Goal: Register for event/course

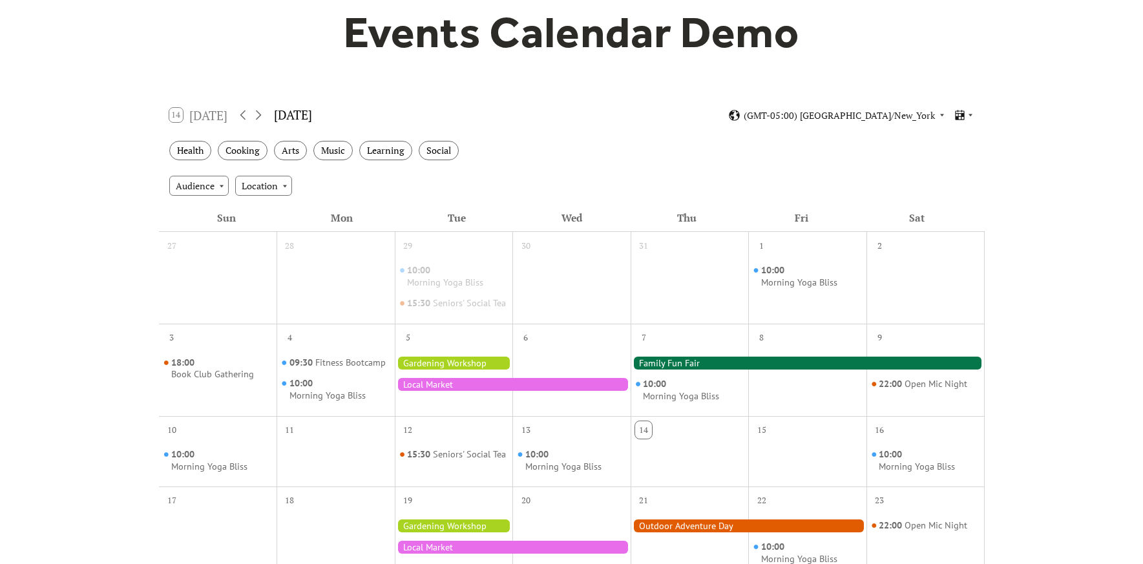
scroll to position [140, 0]
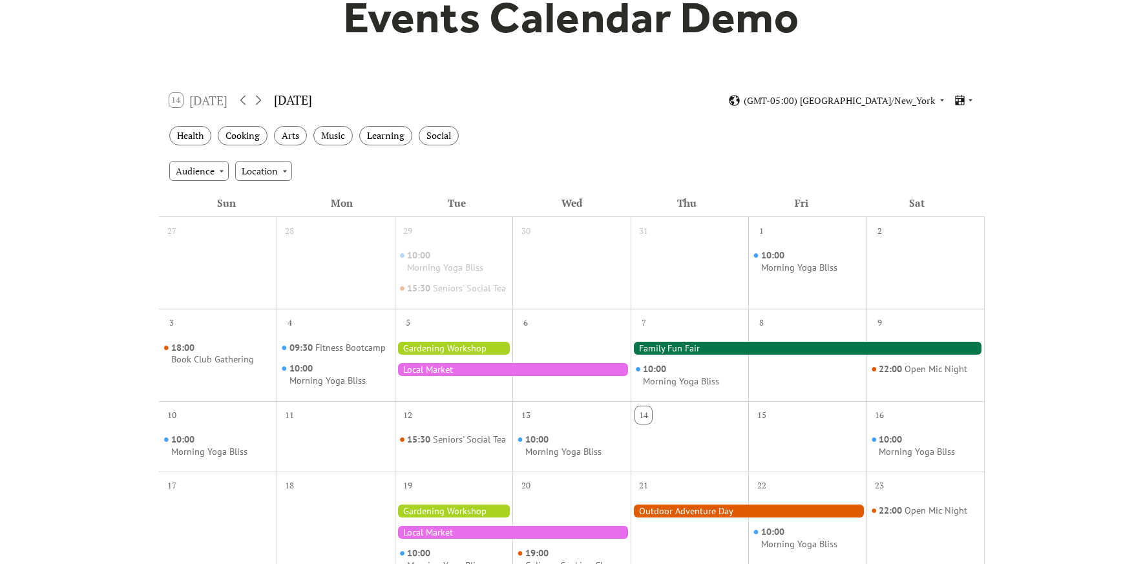
click at [662, 355] on div at bounding box center [808, 348] width 354 height 13
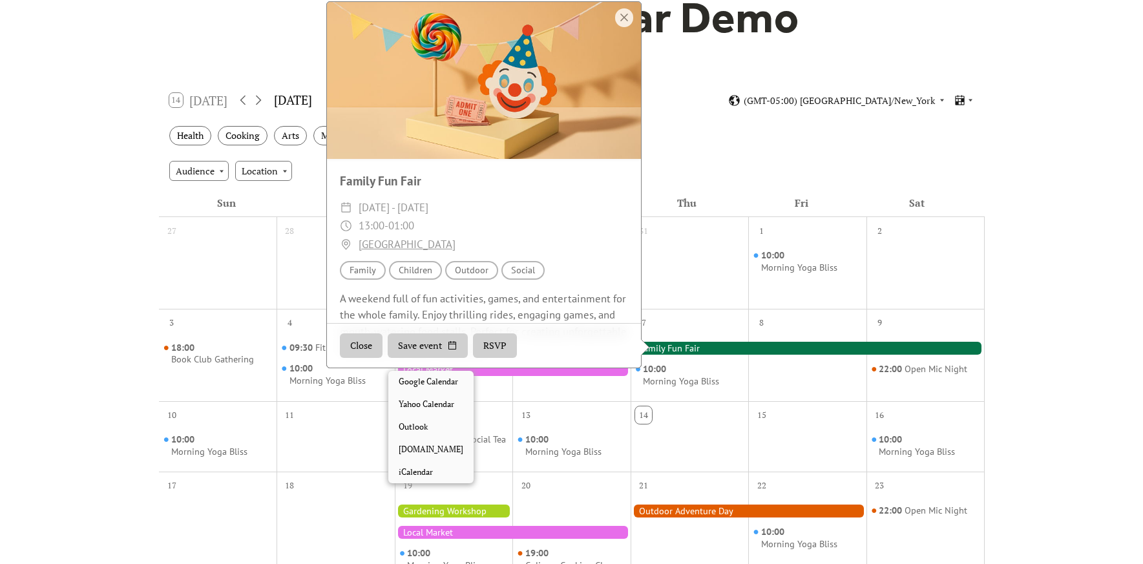
click at [431, 357] on button "Save event" at bounding box center [428, 345] width 80 height 25
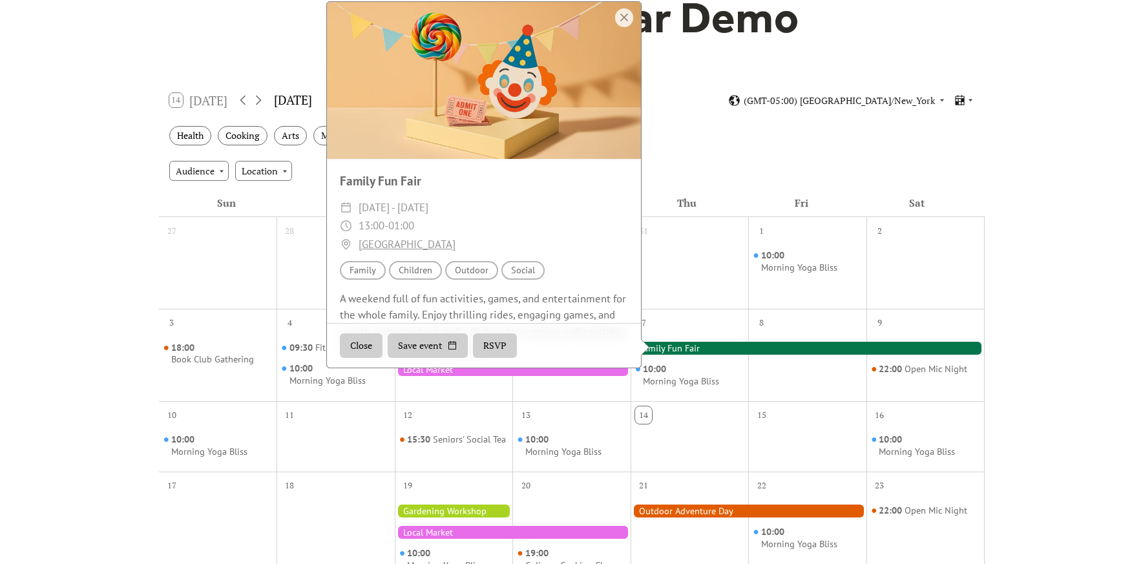
click at [568, 357] on div "Close Save event RSVP" at bounding box center [484, 345] width 314 height 45
click at [516, 357] on button "RSVP" at bounding box center [495, 345] width 44 height 25
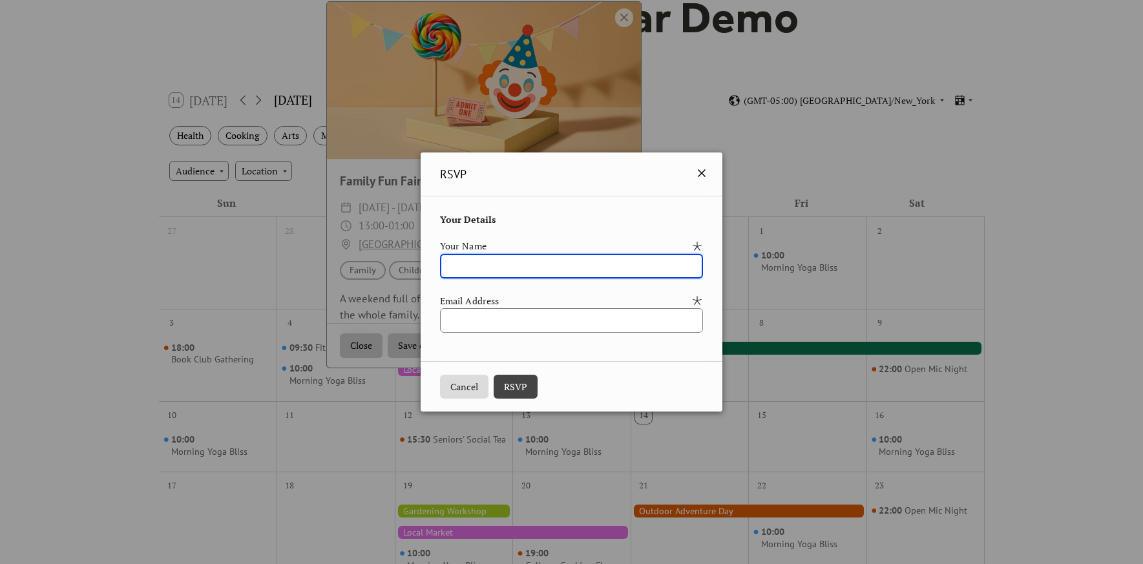
click at [708, 171] on icon at bounding box center [702, 173] width 16 height 16
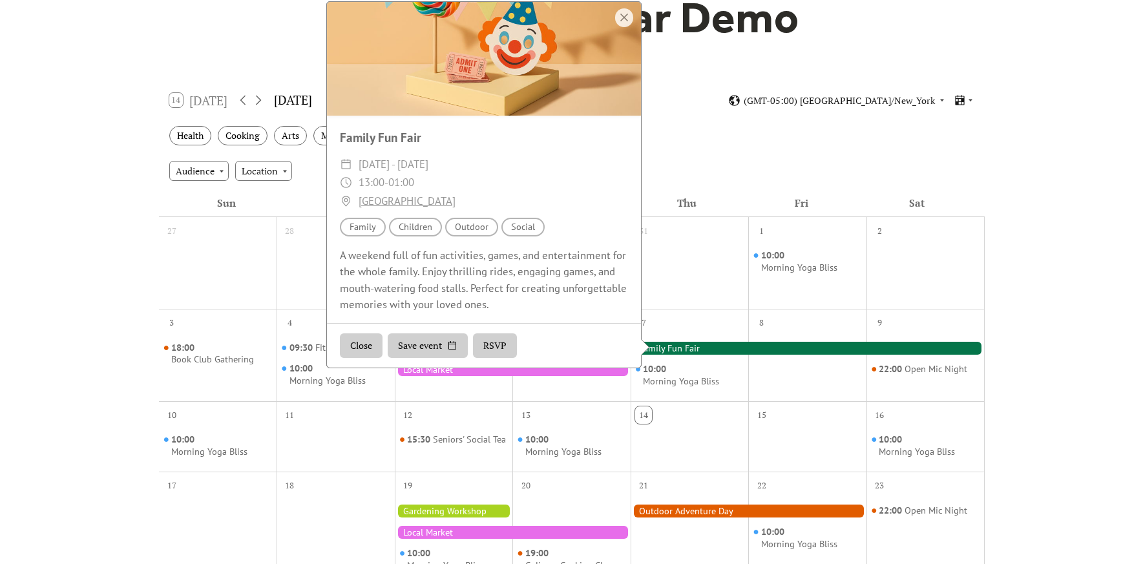
scroll to position [0, 0]
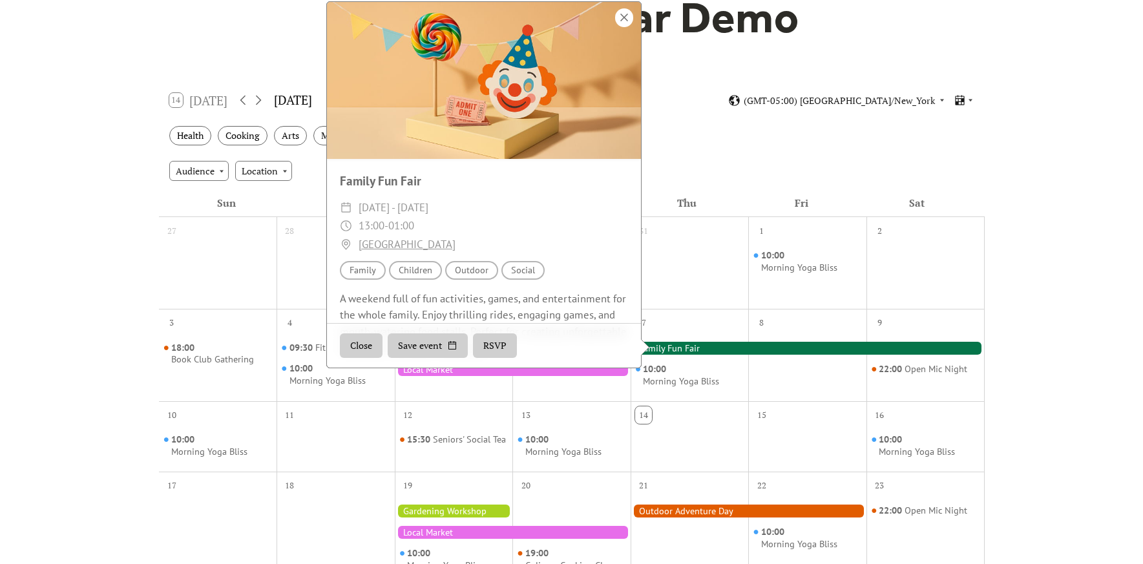
click at [623, 27] on div at bounding box center [624, 17] width 18 height 19
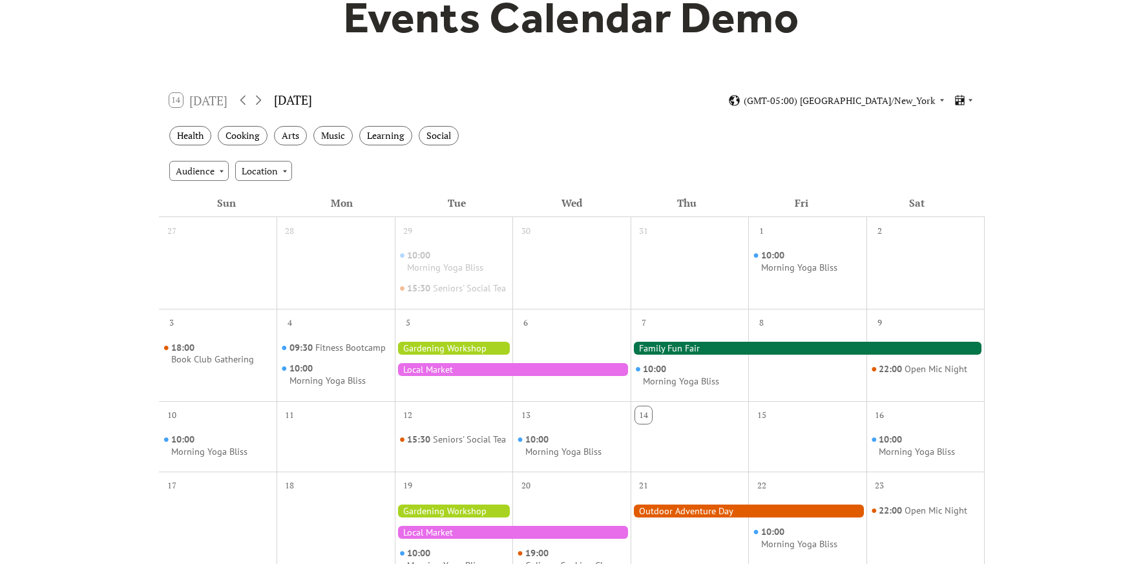
click at [189, 147] on div "Health Cooking Arts Music Learning Social" at bounding box center [572, 136] width 826 height 36
click at [186, 140] on div "Health" at bounding box center [190, 136] width 42 height 20
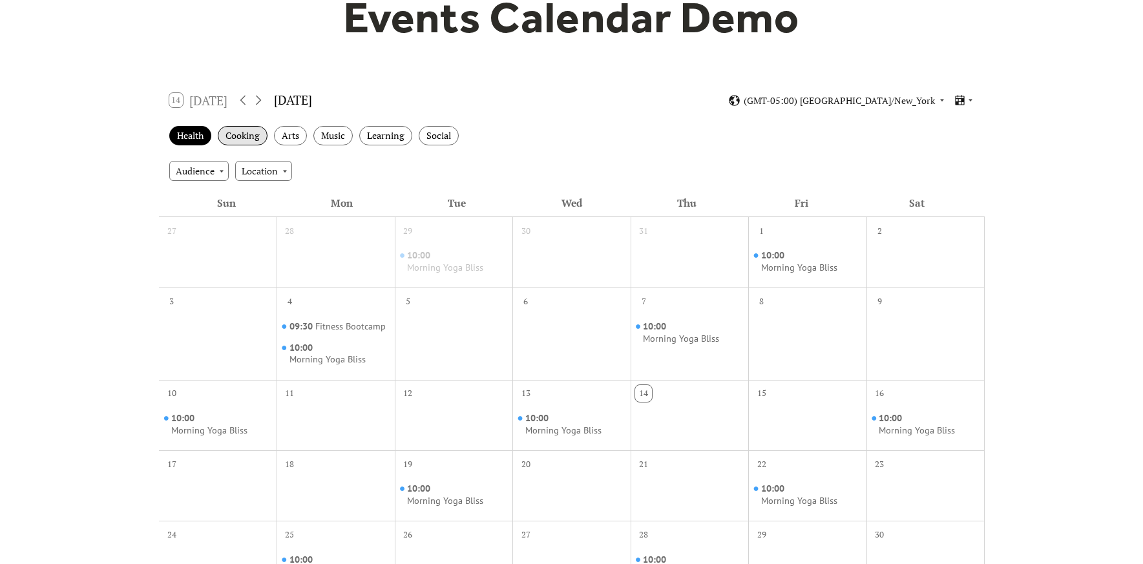
click at [243, 133] on div "Cooking" at bounding box center [243, 136] width 50 height 20
click at [297, 134] on div "Arts" at bounding box center [290, 136] width 33 height 20
click at [335, 140] on div "Music" at bounding box center [332, 136] width 39 height 20
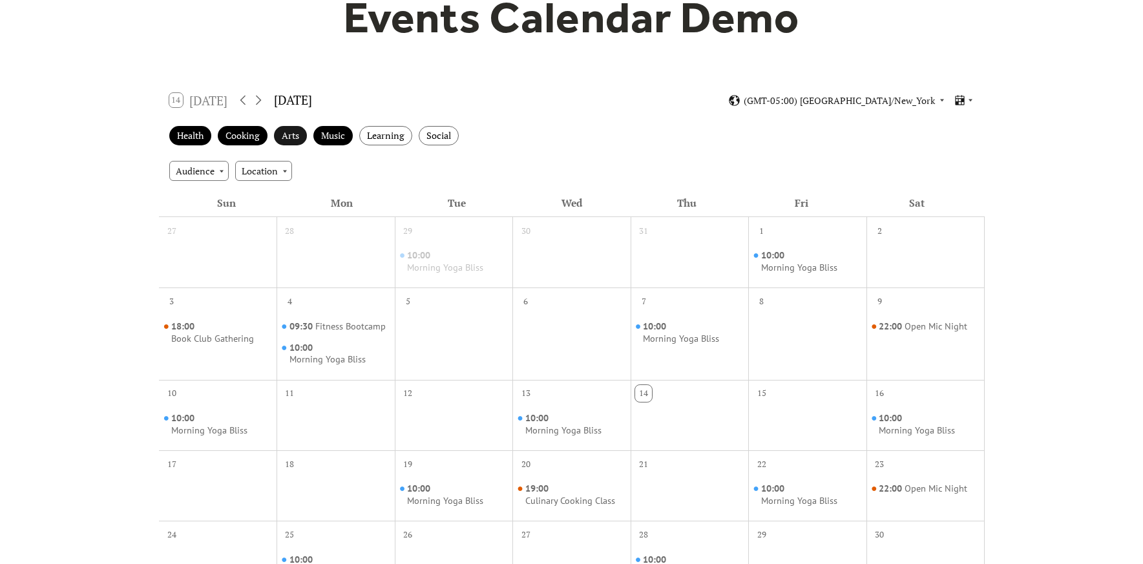
click at [284, 135] on div "Arts" at bounding box center [290, 136] width 33 height 20
click at [249, 134] on div "Cooking" at bounding box center [243, 136] width 50 height 20
click at [178, 135] on div "Health" at bounding box center [190, 136] width 42 height 20
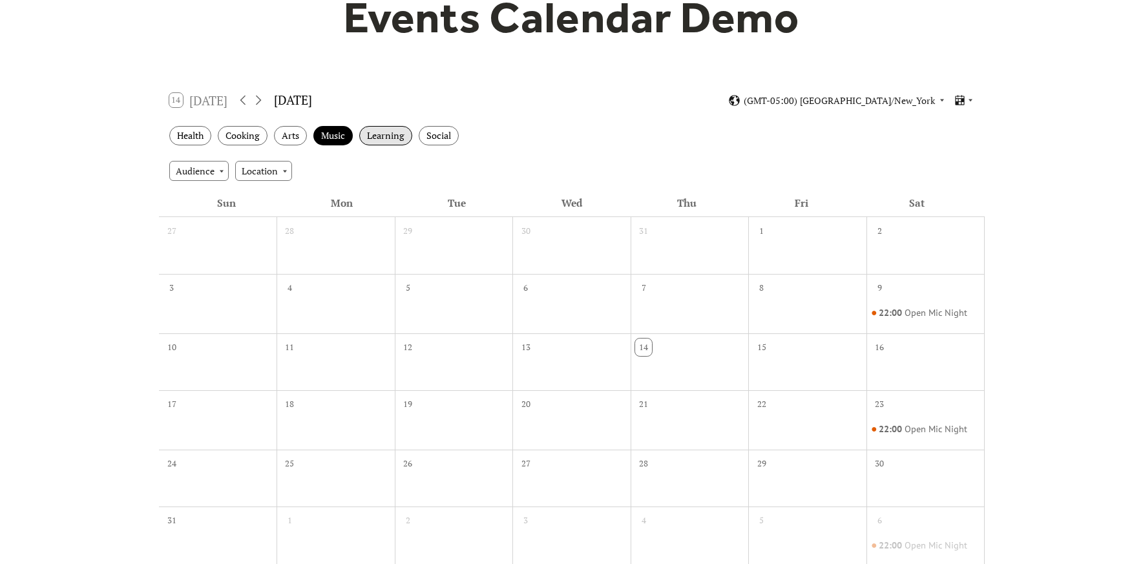
click at [385, 134] on div "Learning" at bounding box center [385, 136] width 53 height 20
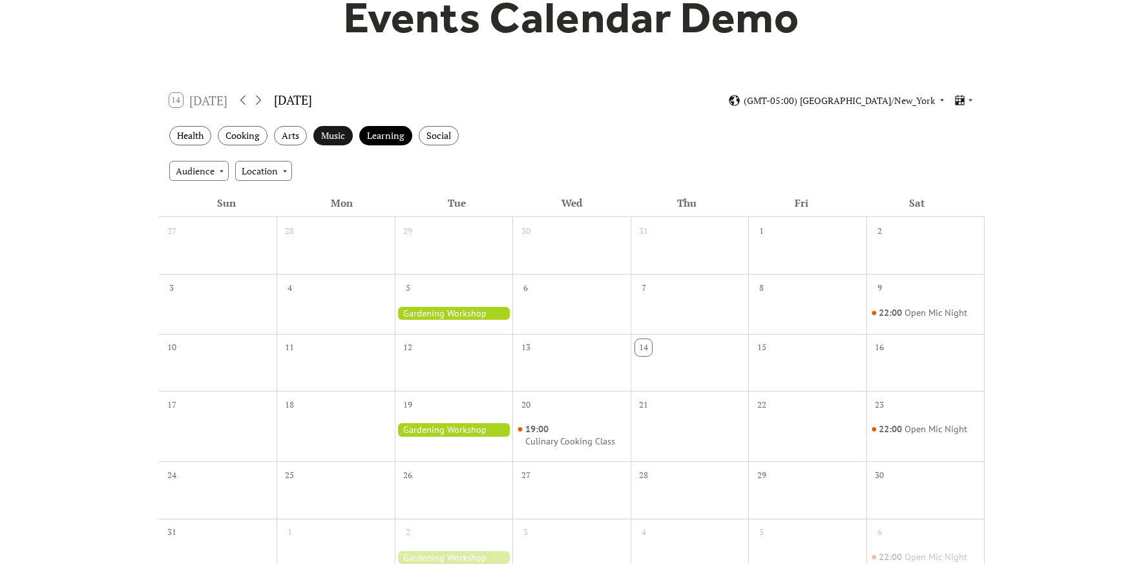
click at [333, 134] on div "Music" at bounding box center [332, 136] width 39 height 20
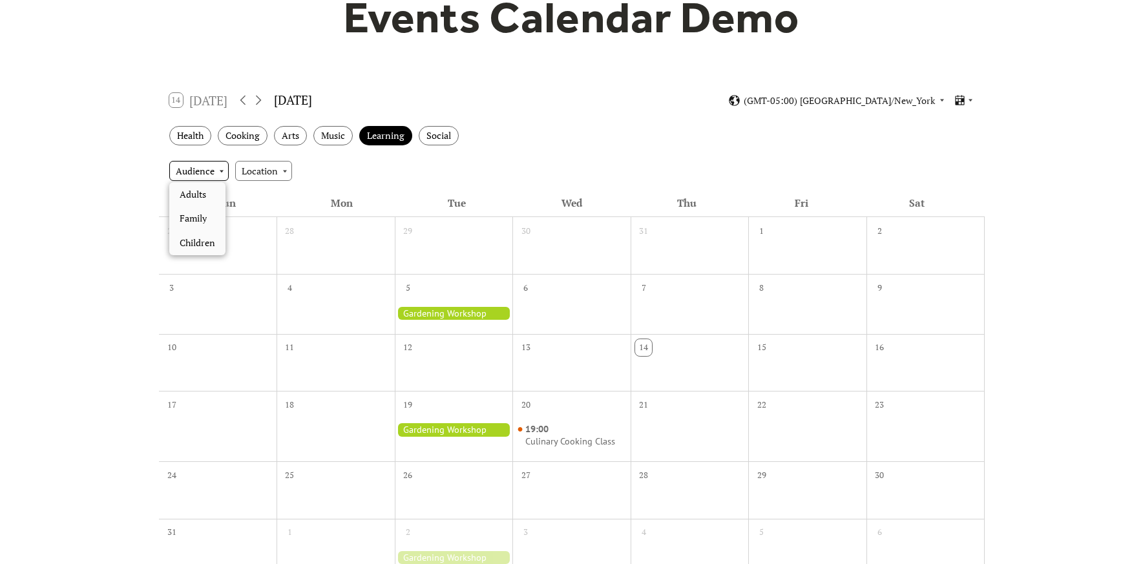
click at [200, 174] on div "Audience" at bounding box center [198, 170] width 59 height 19
click at [447, 316] on div at bounding box center [454, 313] width 118 height 13
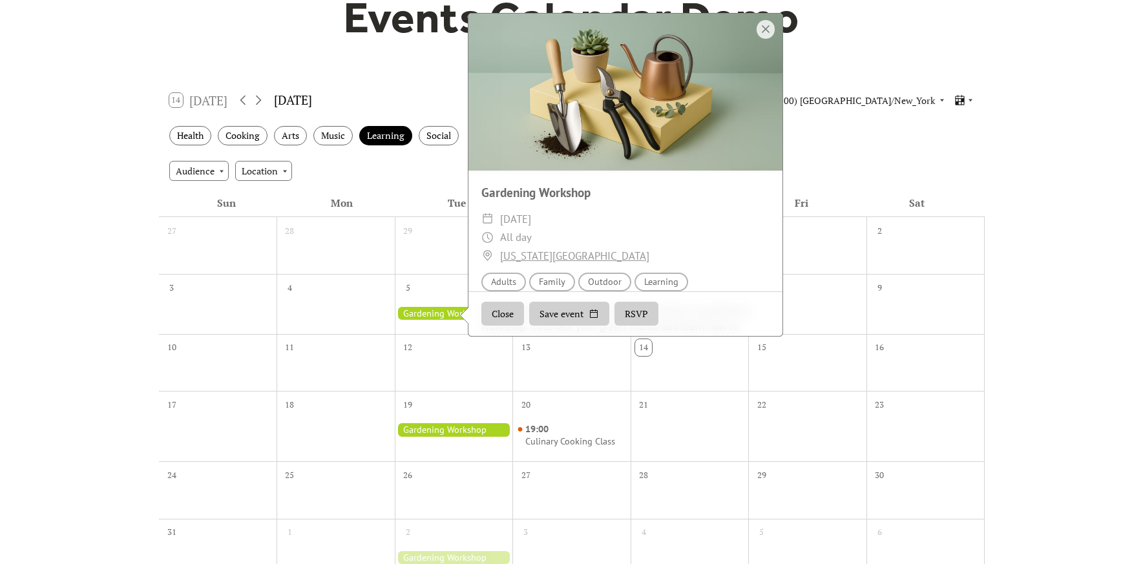
click at [145, 289] on div "Events Calendar Demo Loading the Events Calendar..." at bounding box center [571, 310] width 1143 height 782
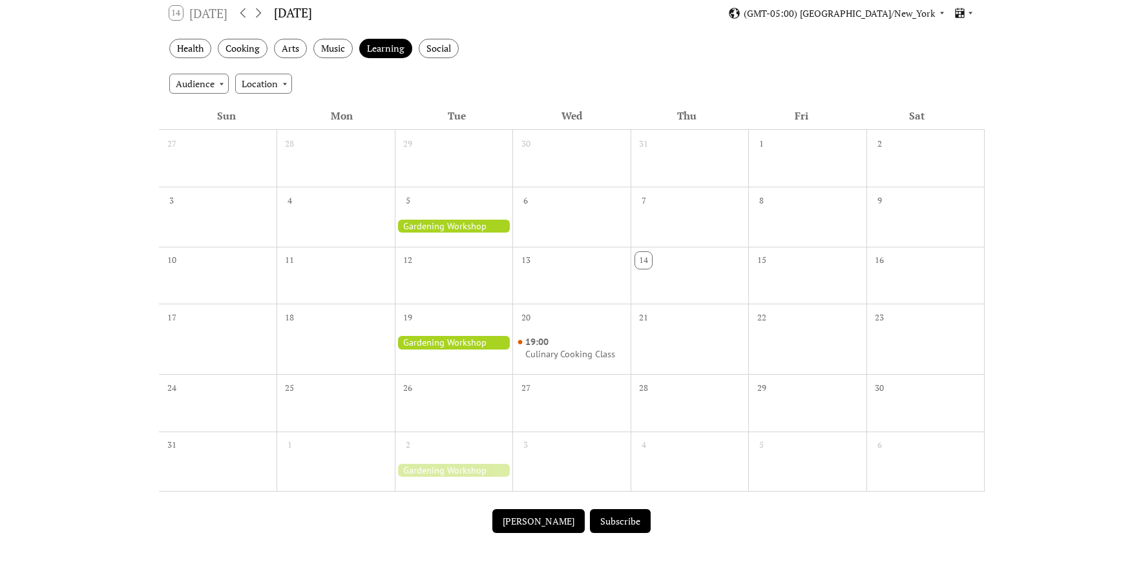
scroll to position [221, 0]
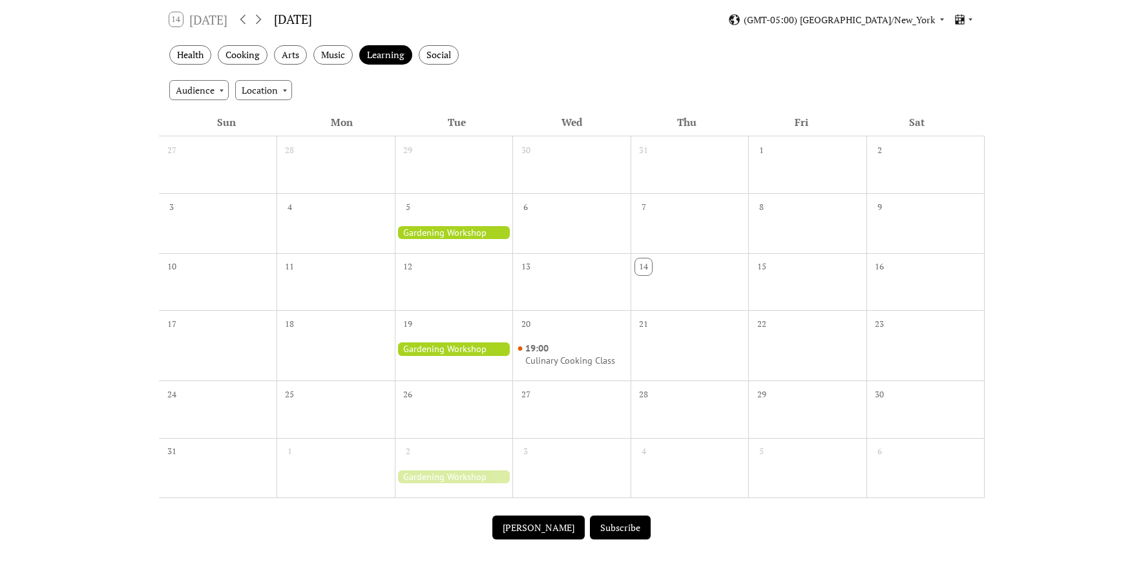
click at [545, 537] on button "[PERSON_NAME]" at bounding box center [538, 528] width 92 height 25
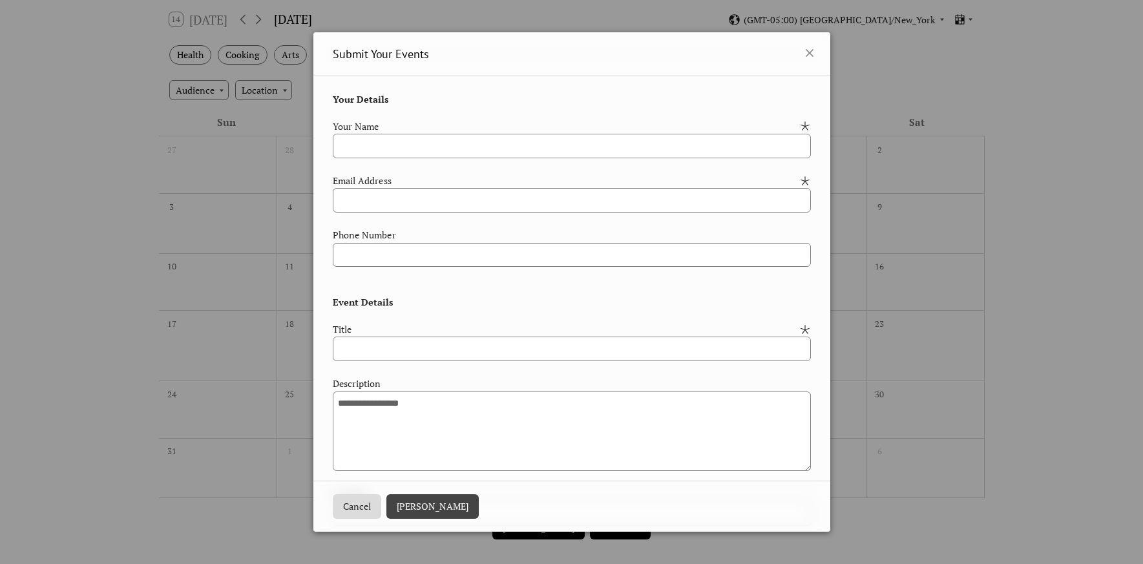
scroll to position [0, 0]
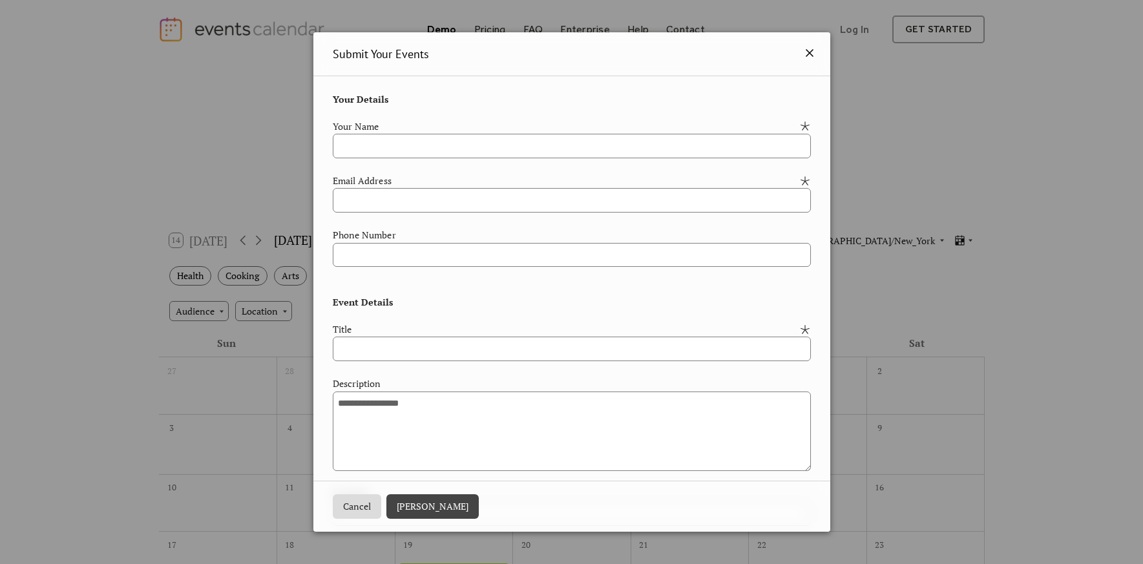
click at [808, 57] on icon at bounding box center [810, 53] width 16 height 16
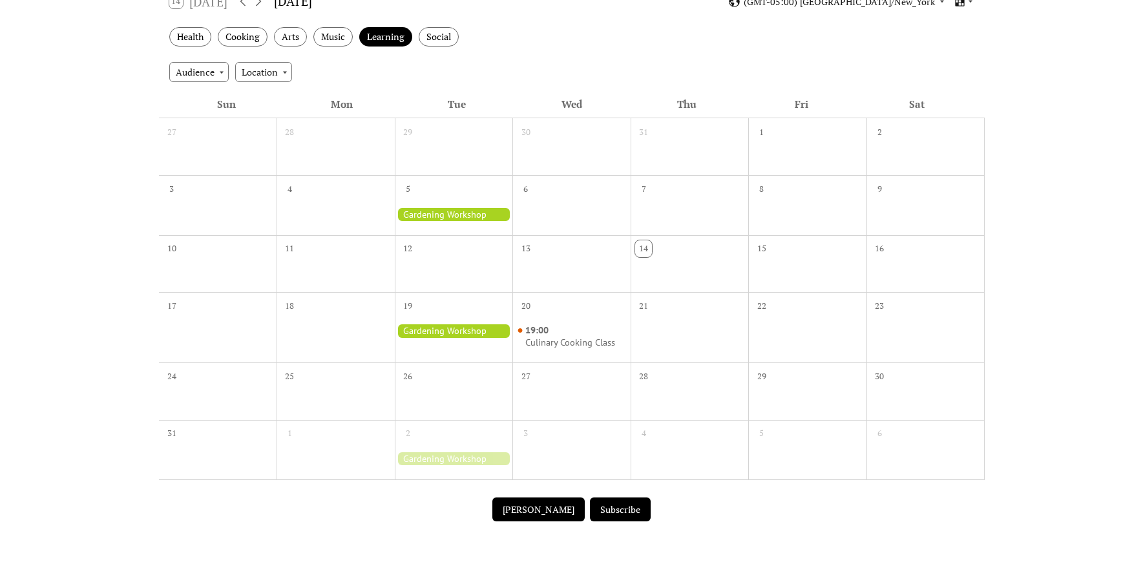
scroll to position [207, 0]
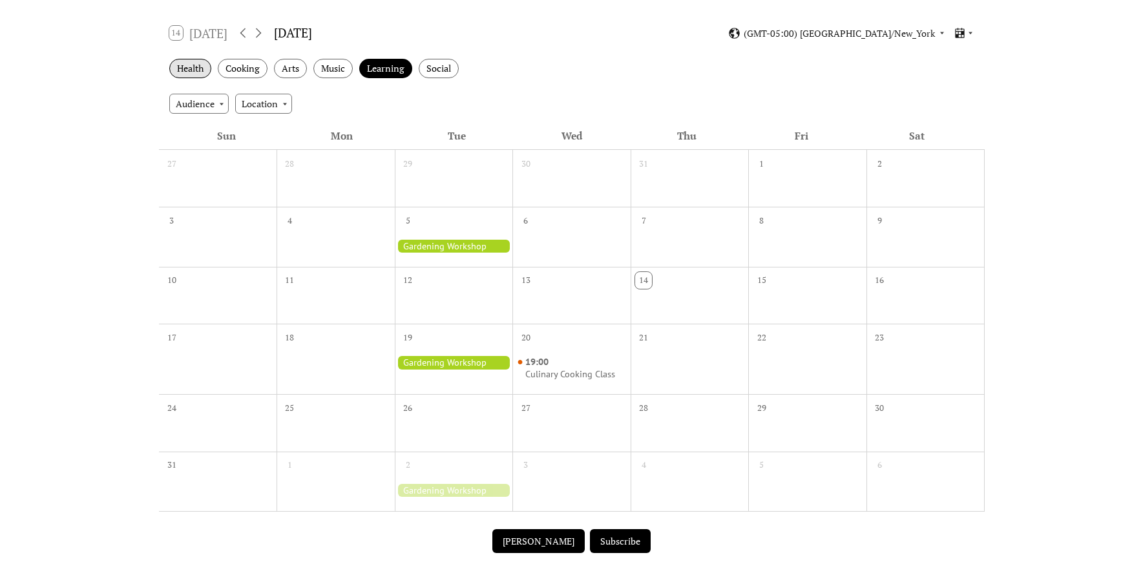
click at [192, 69] on div "Health" at bounding box center [190, 69] width 42 height 20
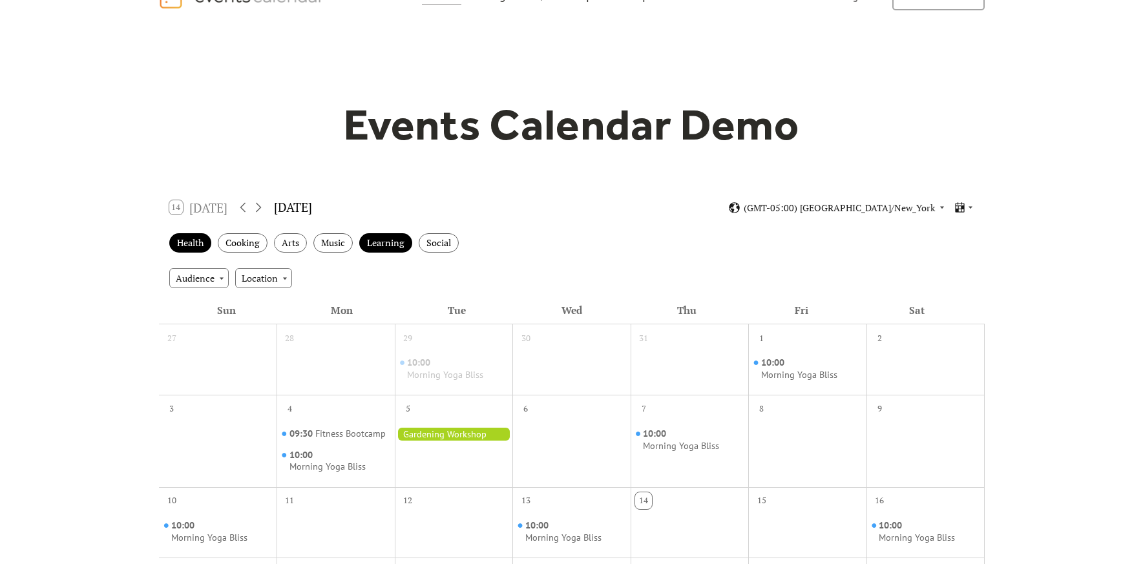
scroll to position [31, 0]
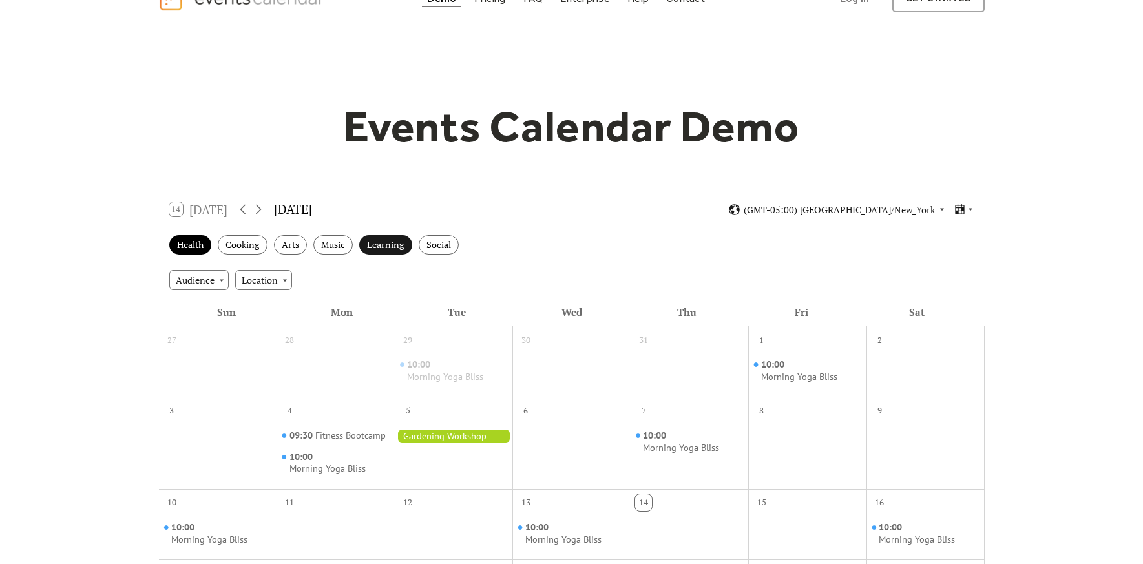
click at [400, 244] on div "Learning" at bounding box center [385, 245] width 53 height 20
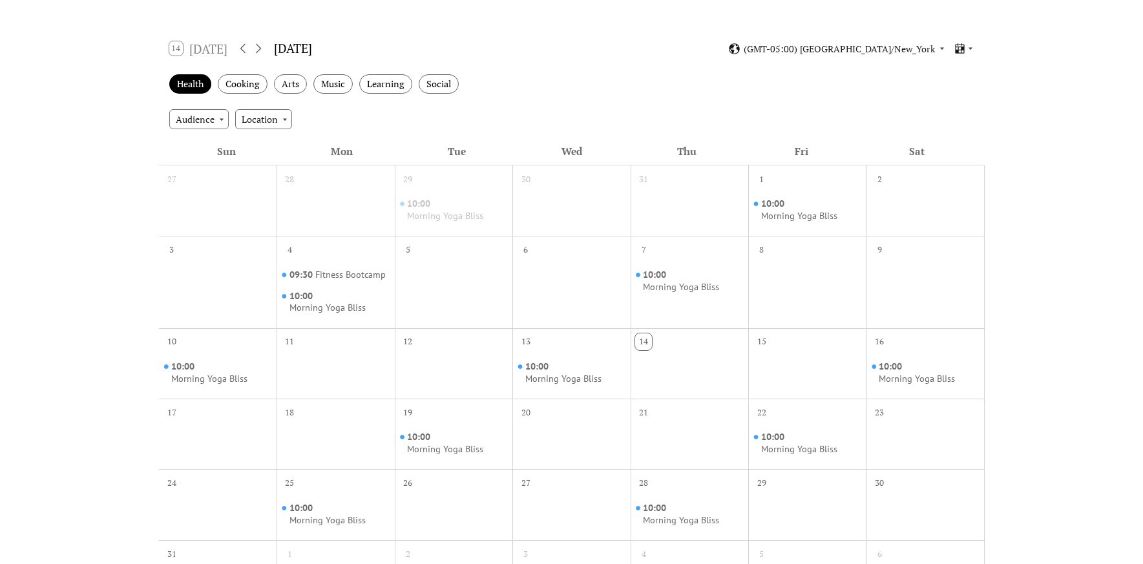
scroll to position [191, 0]
click at [119, 107] on div "Events Calendar Demo Loading the Events Calendar..." at bounding box center [571, 301] width 1143 height 867
click at [185, 83] on div "Health" at bounding box center [190, 86] width 42 height 20
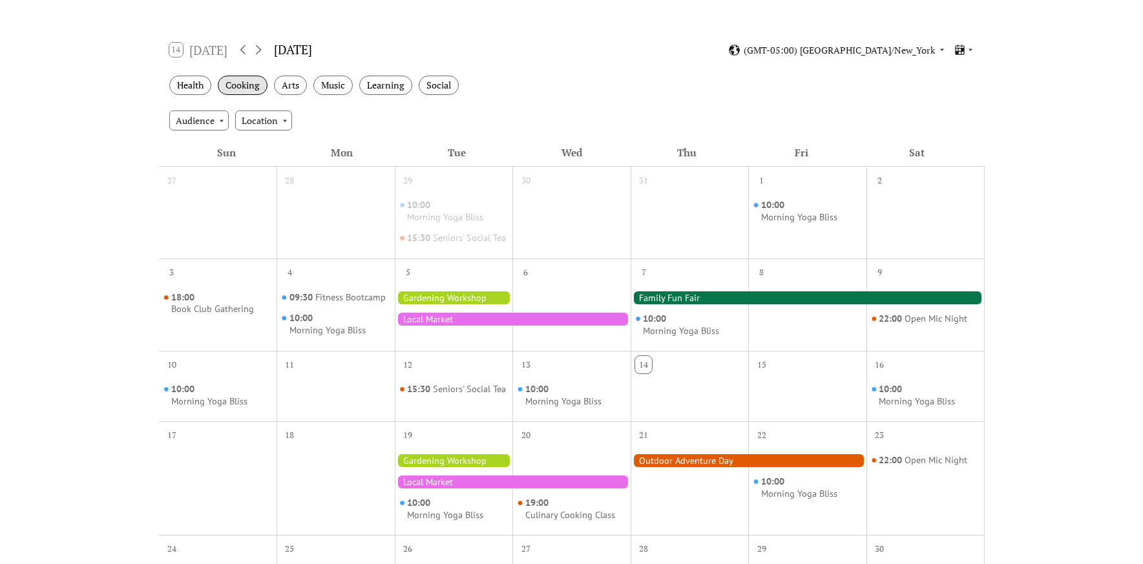
click at [245, 83] on div "Cooking" at bounding box center [243, 86] width 50 height 20
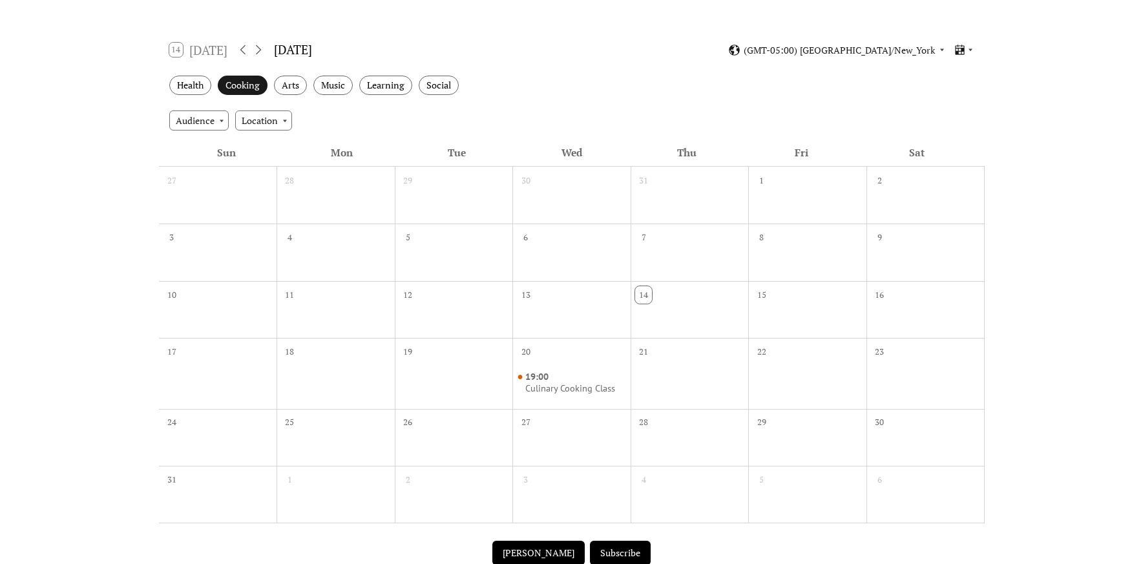
click at [244, 89] on div "Cooking" at bounding box center [243, 86] width 50 height 20
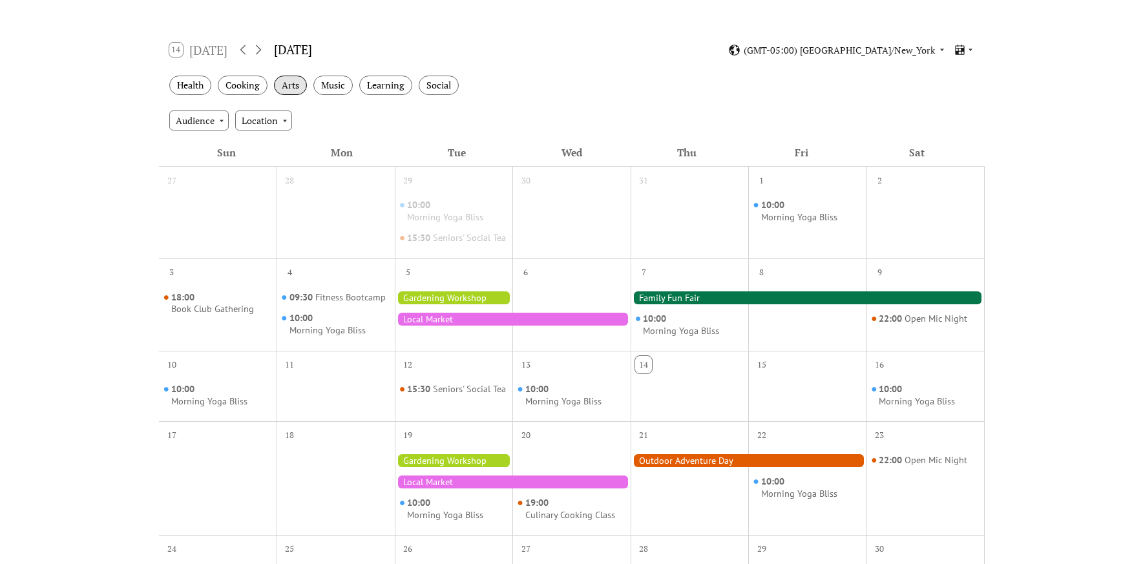
click at [298, 89] on div "Arts" at bounding box center [290, 86] width 33 height 20
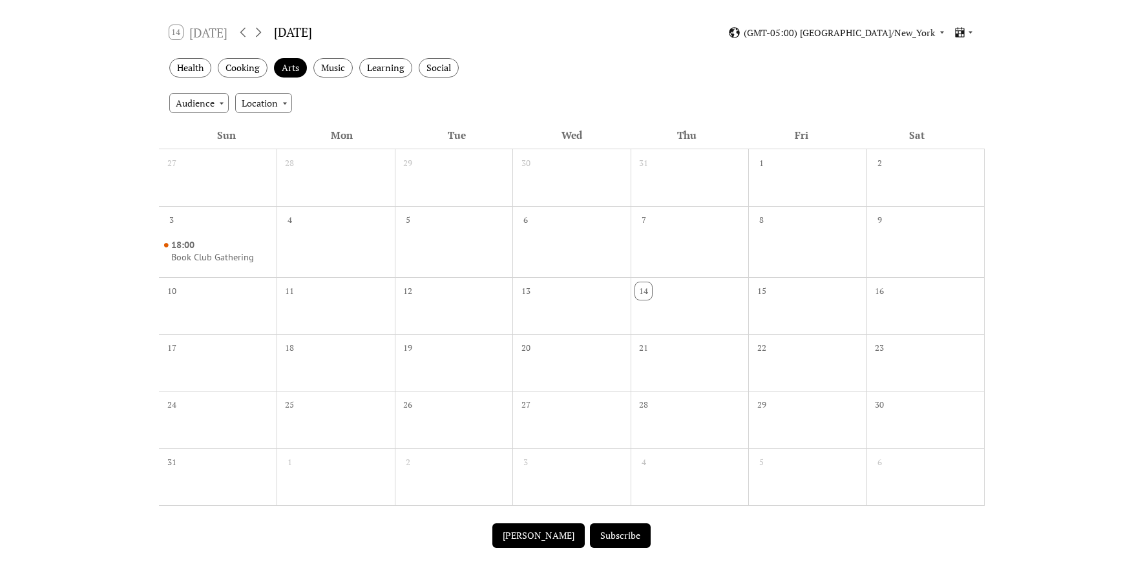
scroll to position [0, 0]
